Goal: Task Accomplishment & Management: Manage account settings

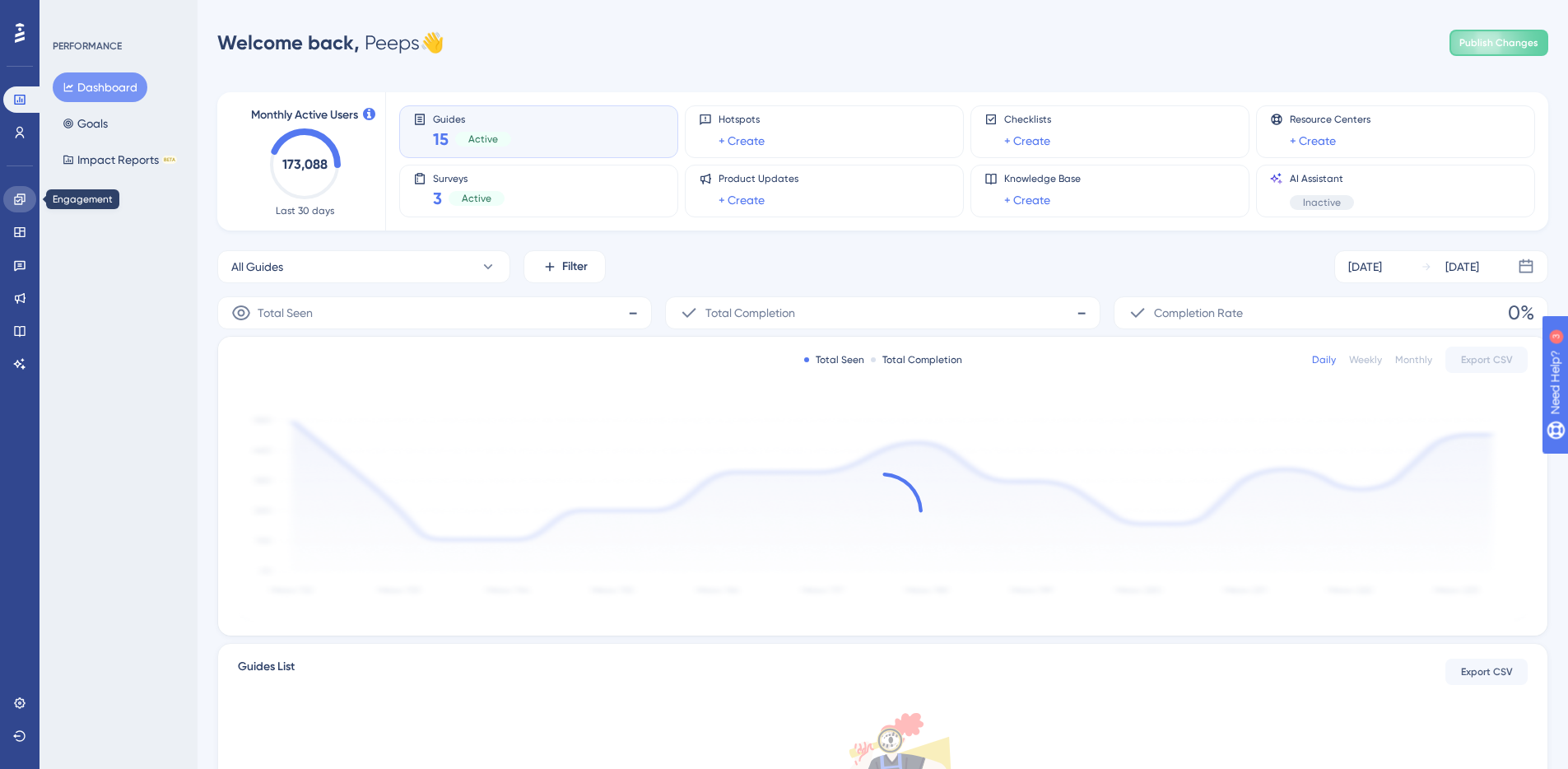
click at [21, 197] on icon at bounding box center [20, 199] width 13 height 13
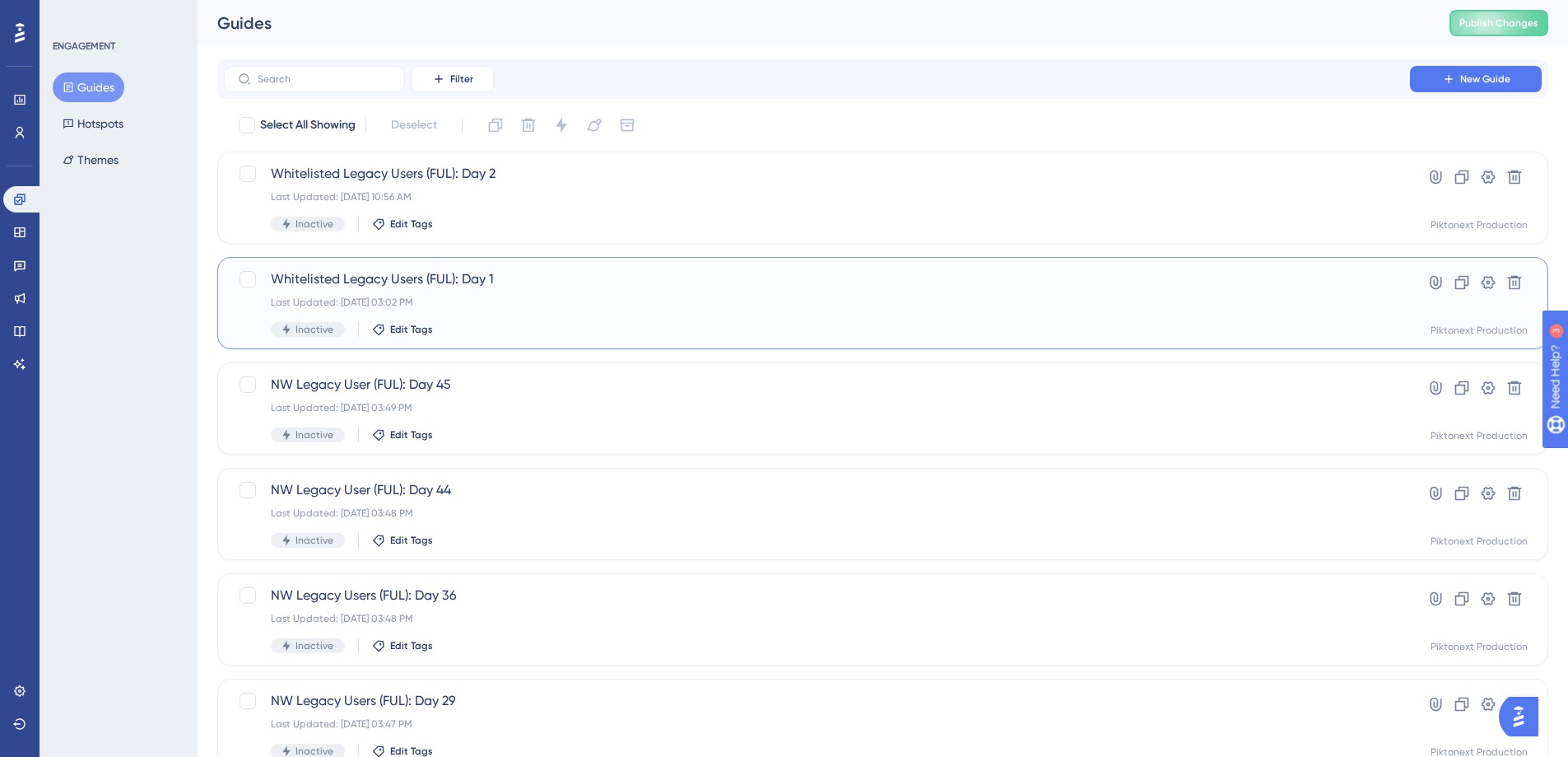
click at [616, 298] on div "Last Updated: [DATE] 03:02 PM" at bounding box center [817, 302] width 1093 height 13
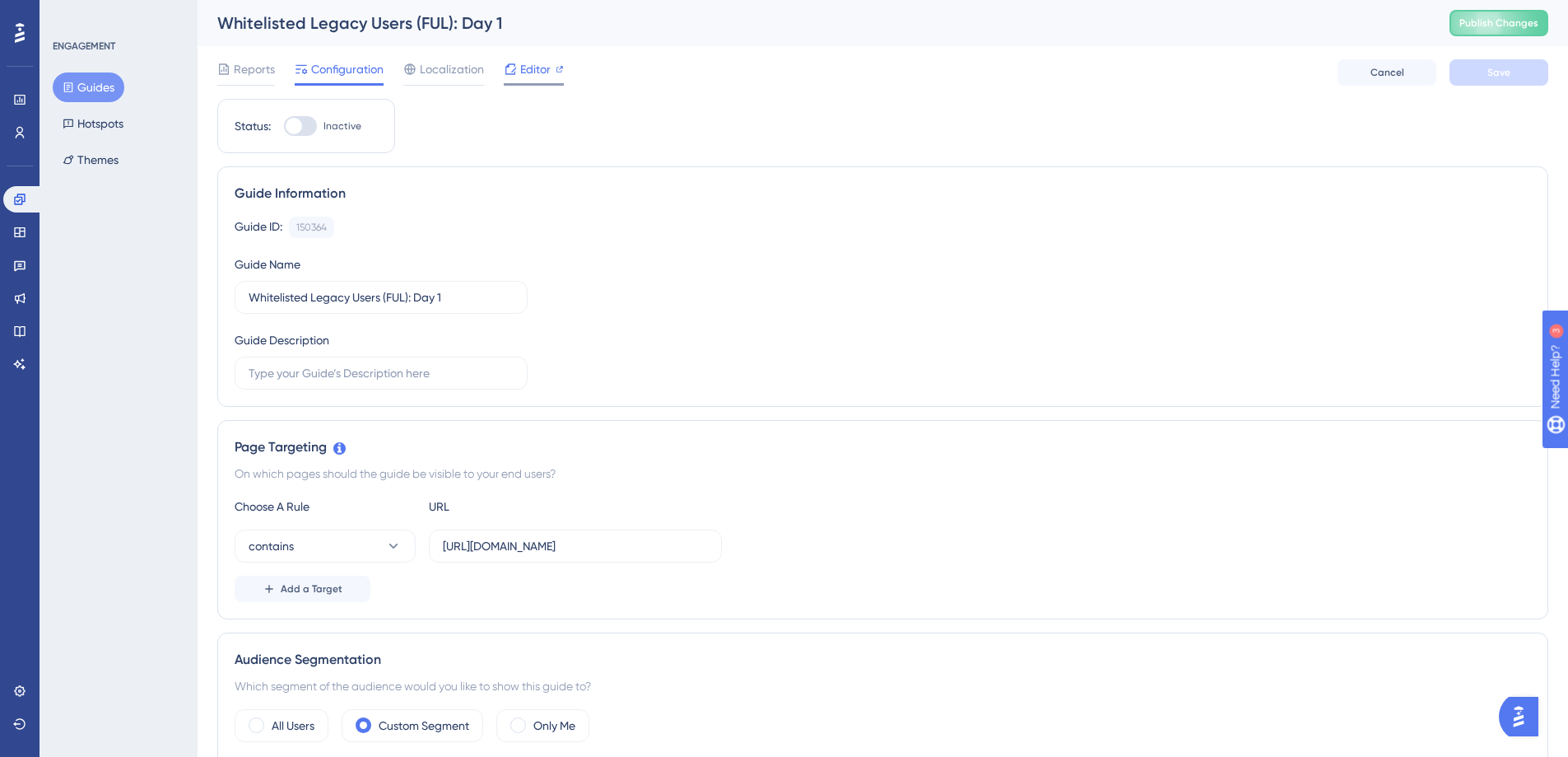
click at [508, 64] on icon at bounding box center [511, 69] width 11 height 11
